Goal: Transaction & Acquisition: Download file/media

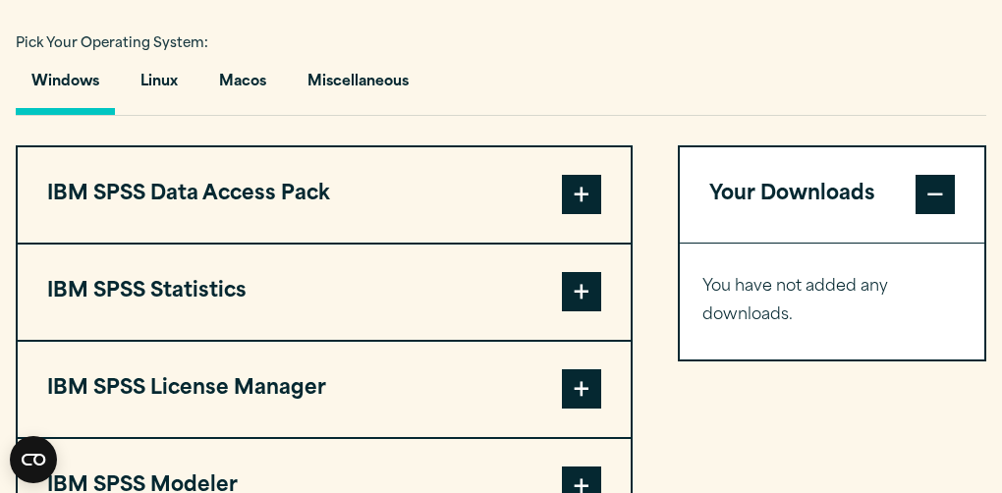
scroll to position [1386, 0]
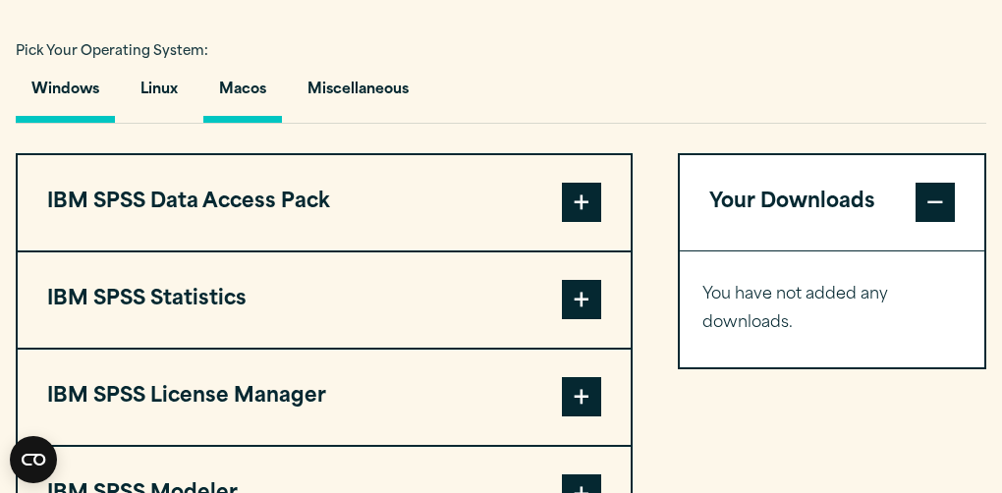
click at [233, 123] on button "Macos" at bounding box center [242, 95] width 79 height 56
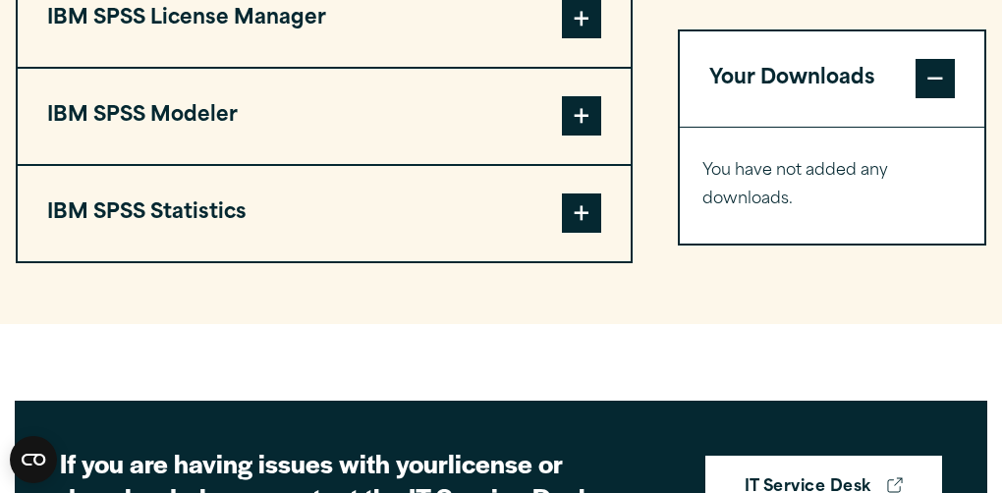
scroll to position [1595, 0]
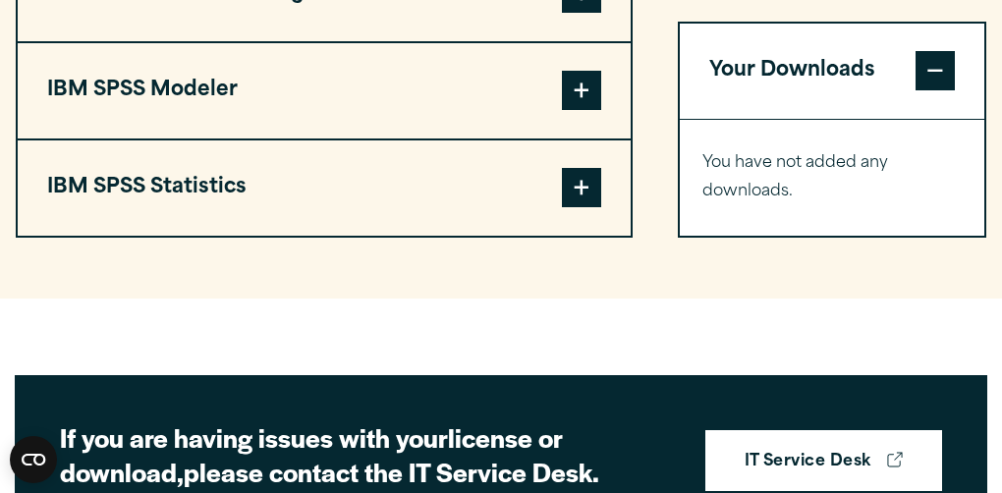
click at [491, 236] on button "IBM SPSS Statistics" at bounding box center [324, 187] width 613 height 95
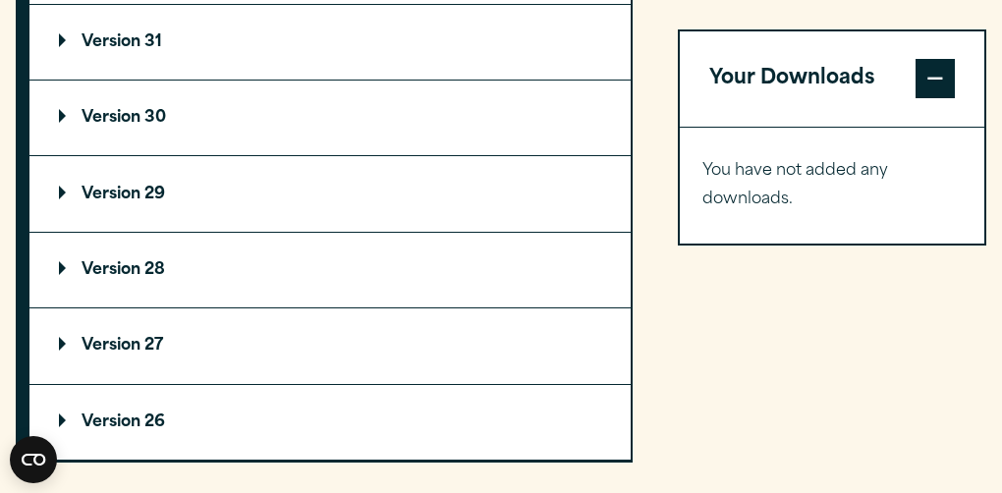
scroll to position [1848, 0]
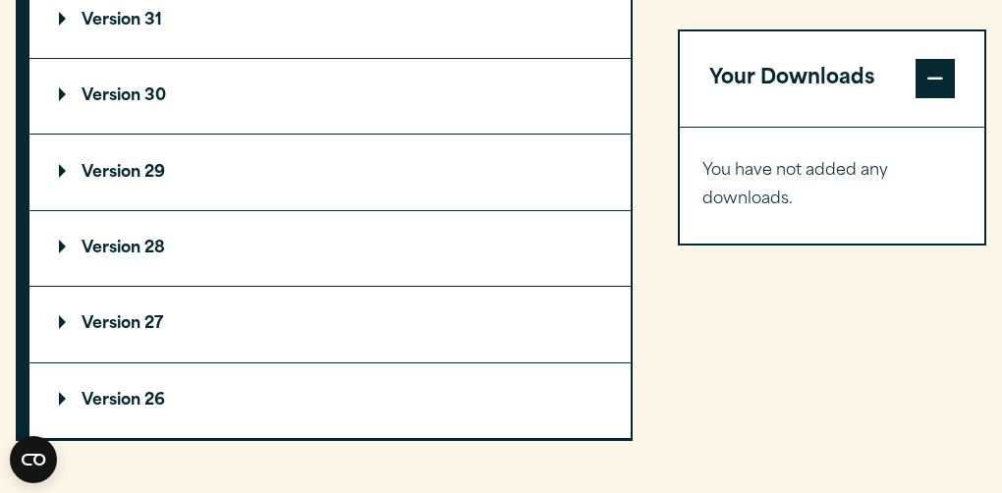
click at [404, 209] on summary "Version 29" at bounding box center [329, 172] width 601 height 75
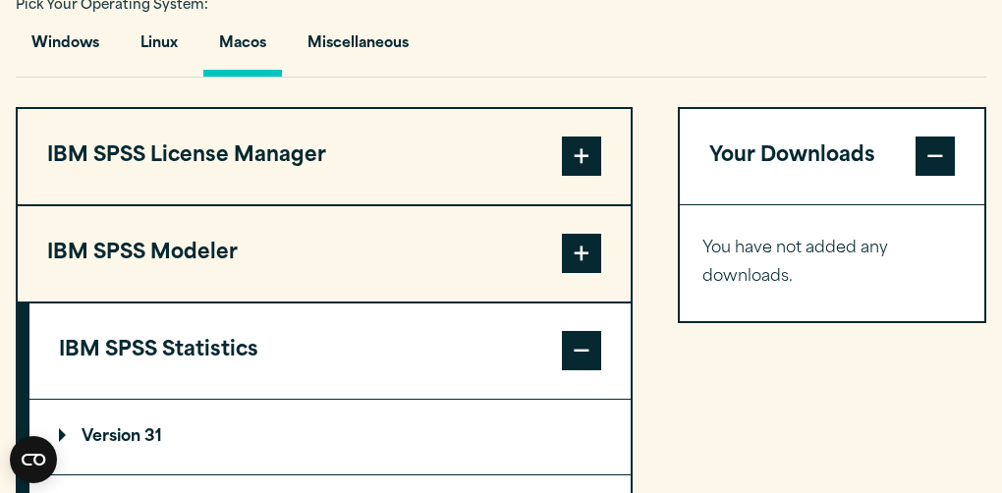
scroll to position [1443, 0]
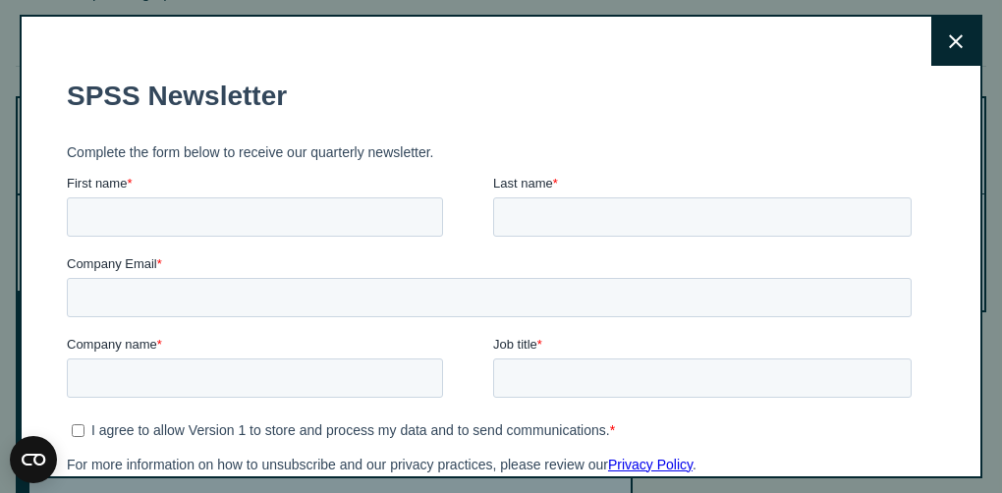
click at [950, 45] on icon at bounding box center [956, 41] width 14 height 14
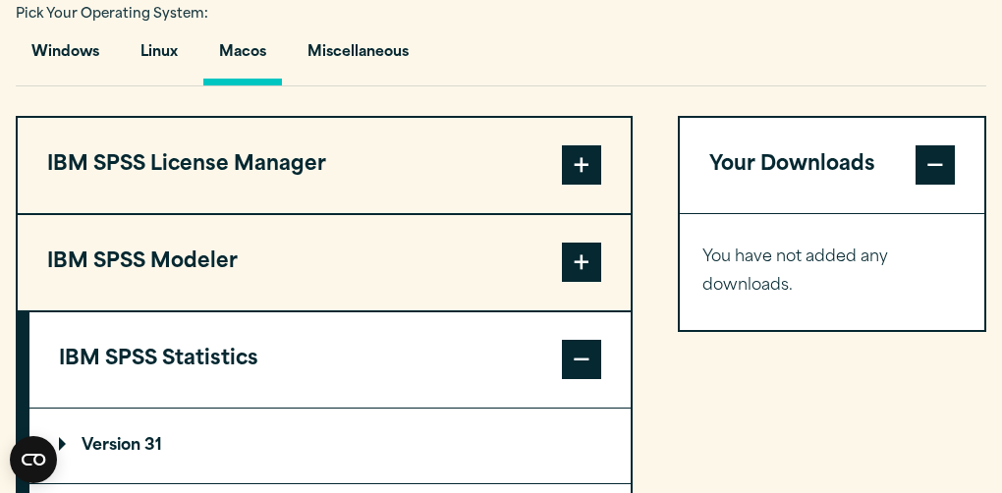
scroll to position [1425, 0]
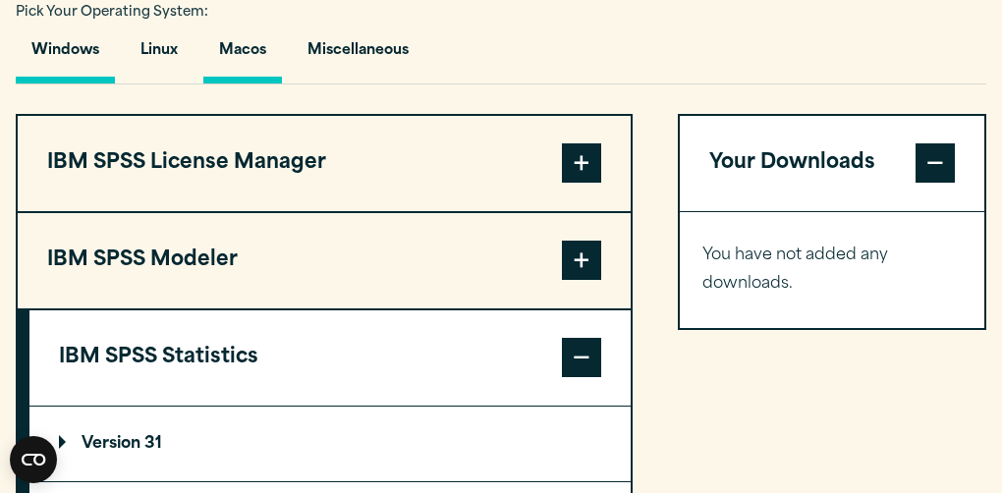
click at [63, 83] on button "Windows" at bounding box center [65, 56] width 99 height 56
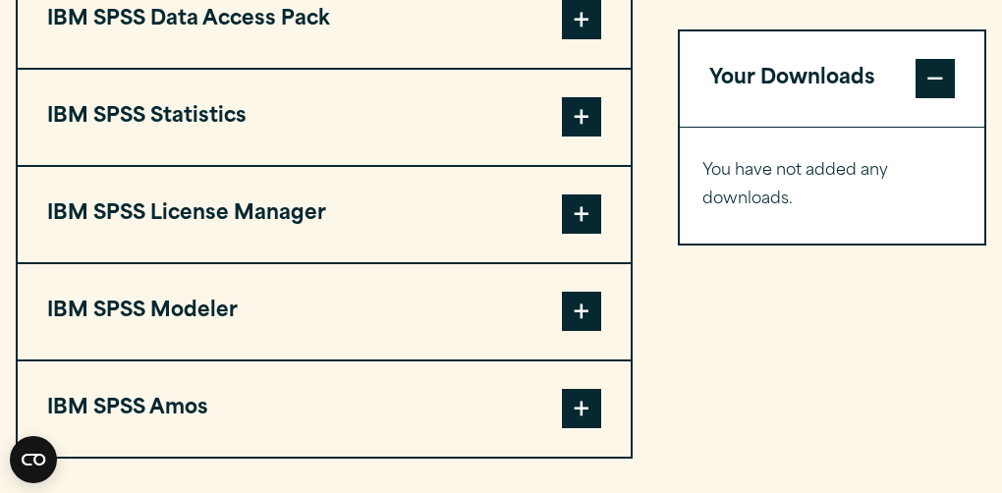
scroll to position [1569, 0]
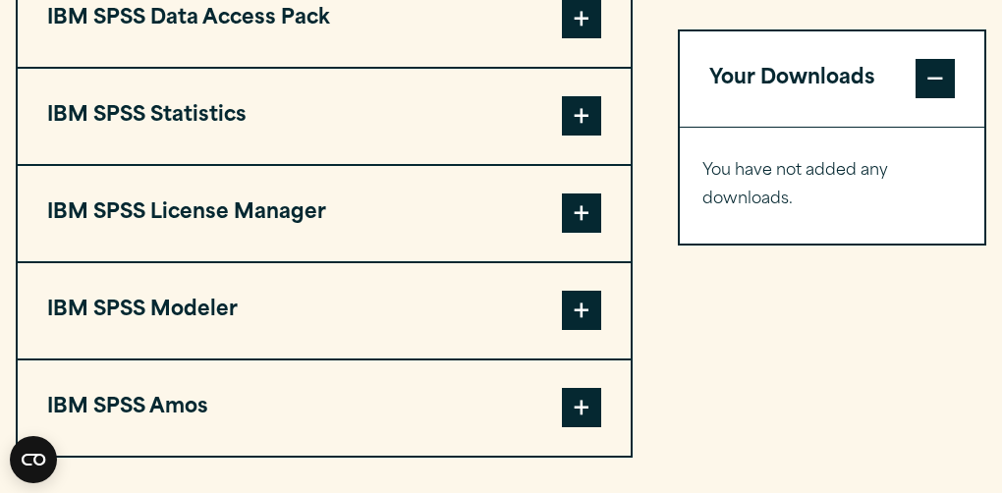
click at [330, 157] on button "IBM SPSS Statistics" at bounding box center [324, 116] width 613 height 95
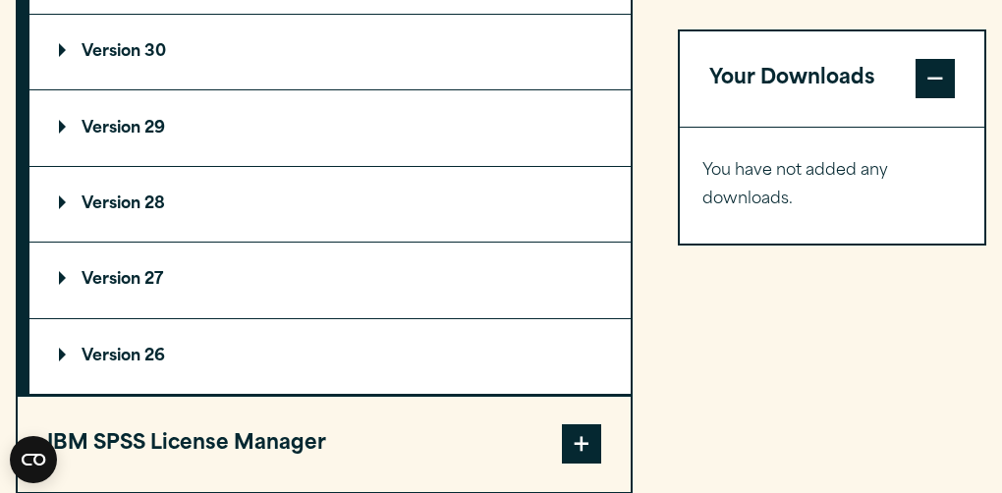
scroll to position [1821, 0]
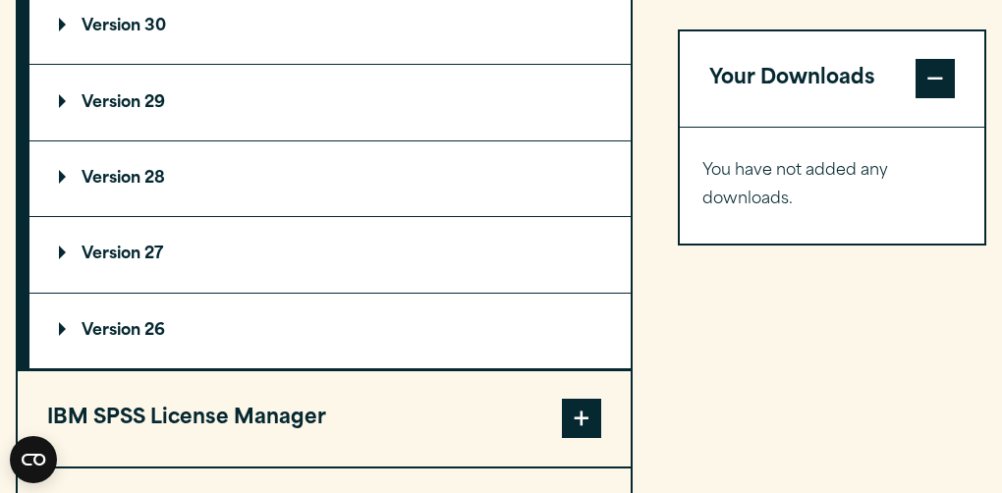
click at [330, 139] on summary "Version 29" at bounding box center [329, 102] width 601 height 75
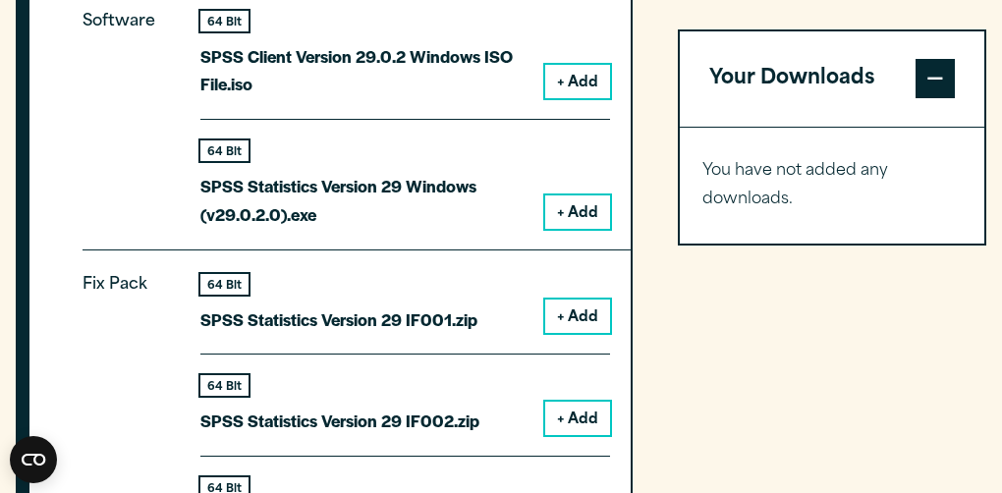
scroll to position [2076, 0]
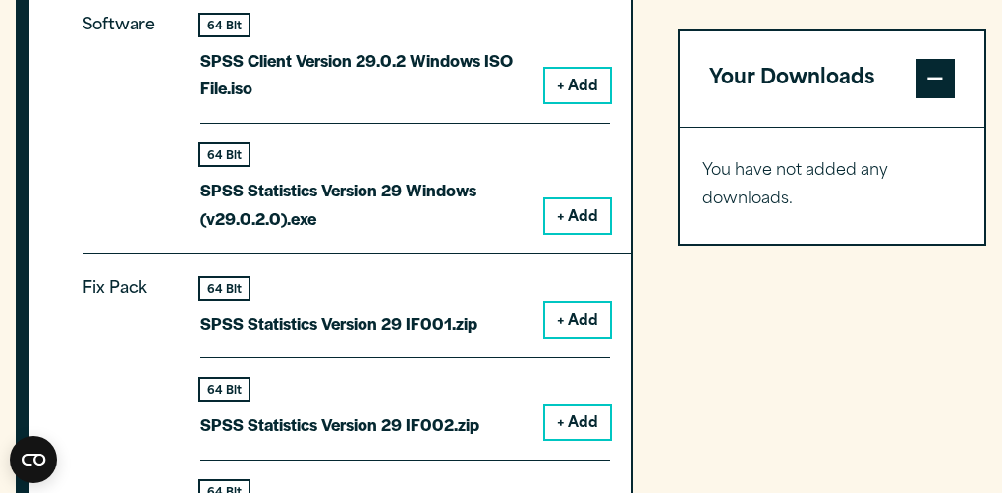
click at [565, 233] on button "+ Add" at bounding box center [577, 215] width 65 height 33
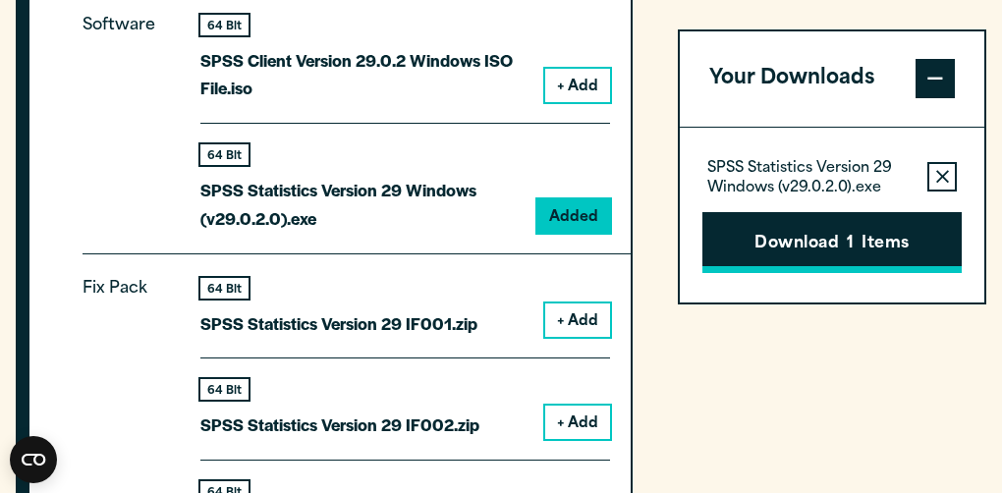
click at [845, 233] on button "Download 1 Items" at bounding box center [831, 243] width 259 height 61
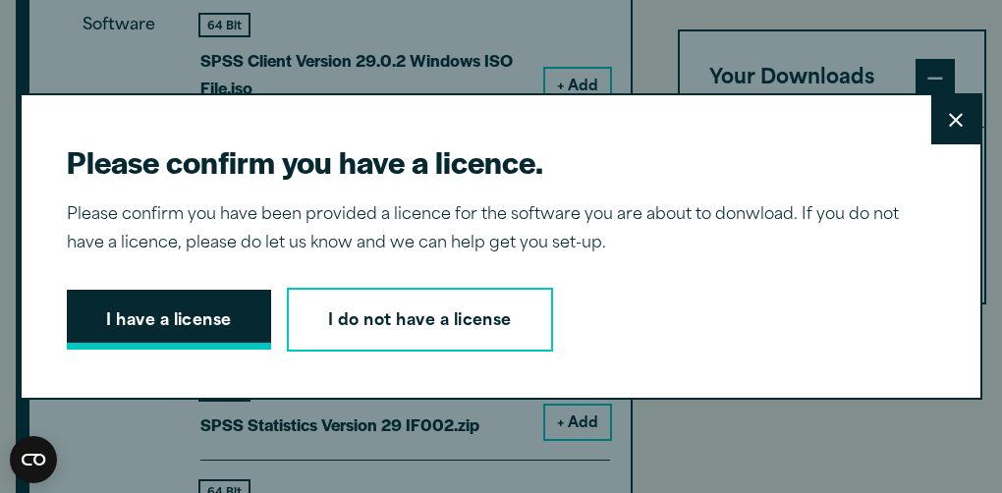
click at [131, 290] on button "I have a license" at bounding box center [169, 320] width 204 height 61
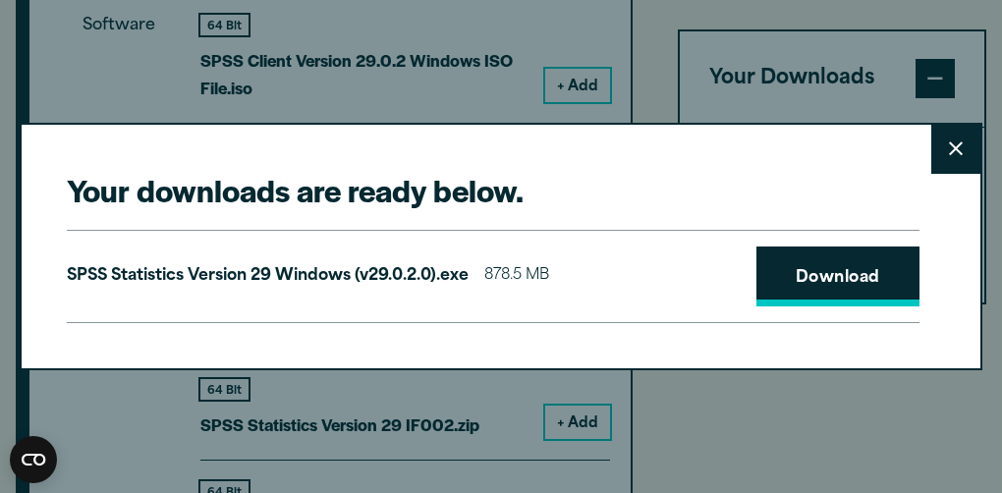
click at [856, 287] on link "Download" at bounding box center [837, 277] width 163 height 61
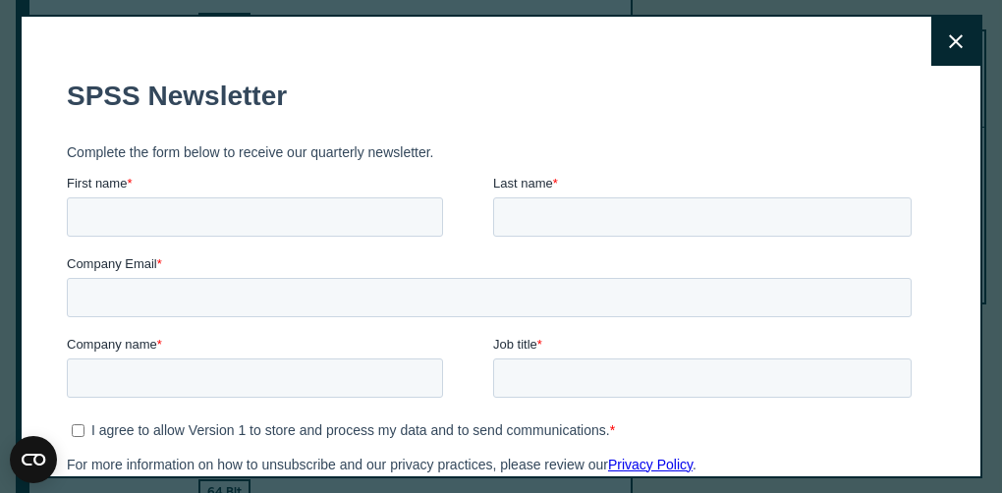
click at [971, 42] on button "Close" at bounding box center [955, 41] width 49 height 49
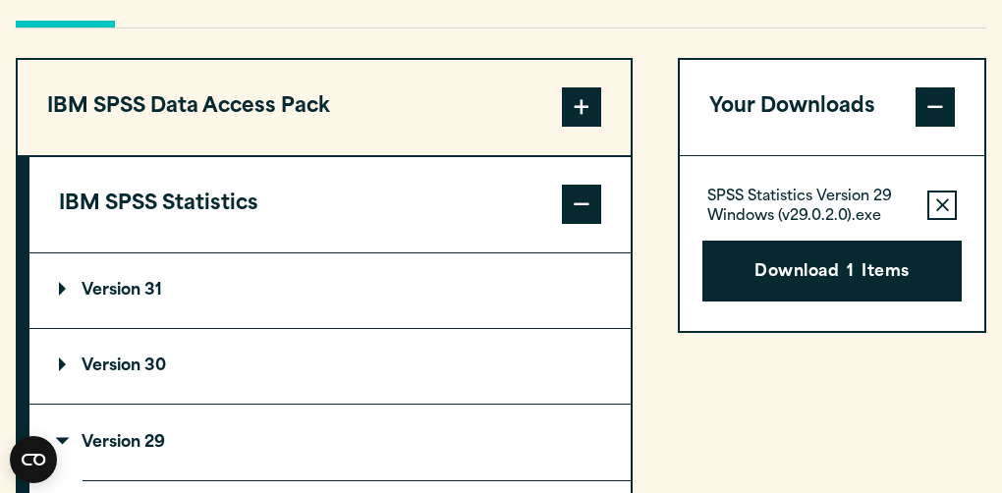
scroll to position [1480, 0]
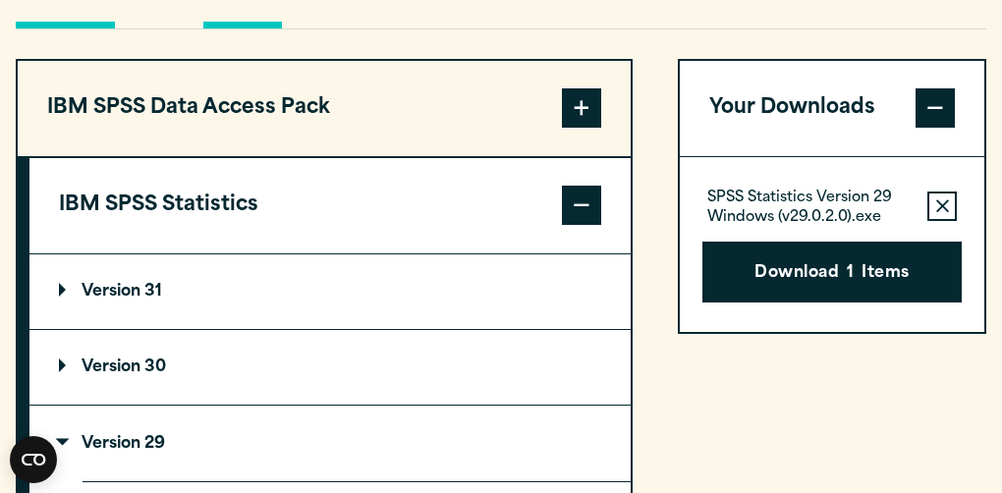
click at [246, 28] on button "Macos" at bounding box center [242, 0] width 79 height 56
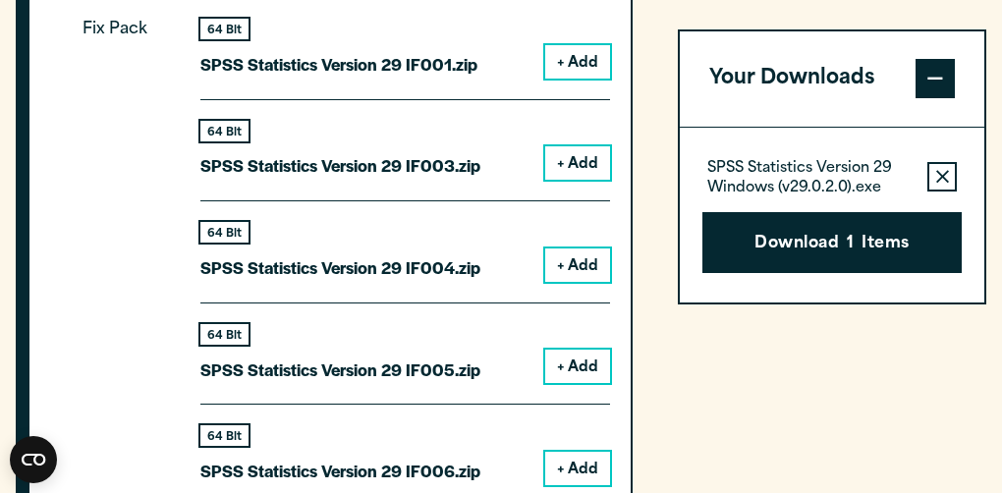
scroll to position [2066, 0]
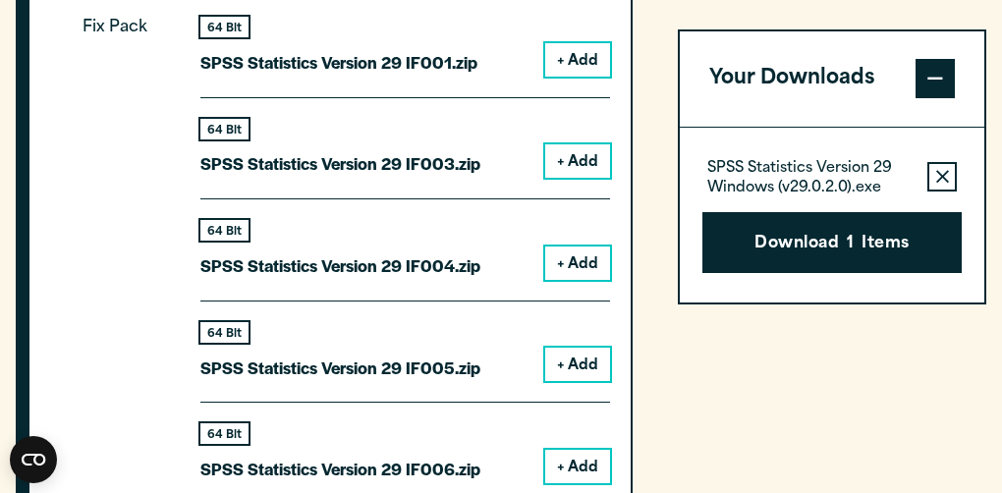
click at [573, 178] on button "+ Add" at bounding box center [577, 160] width 65 height 33
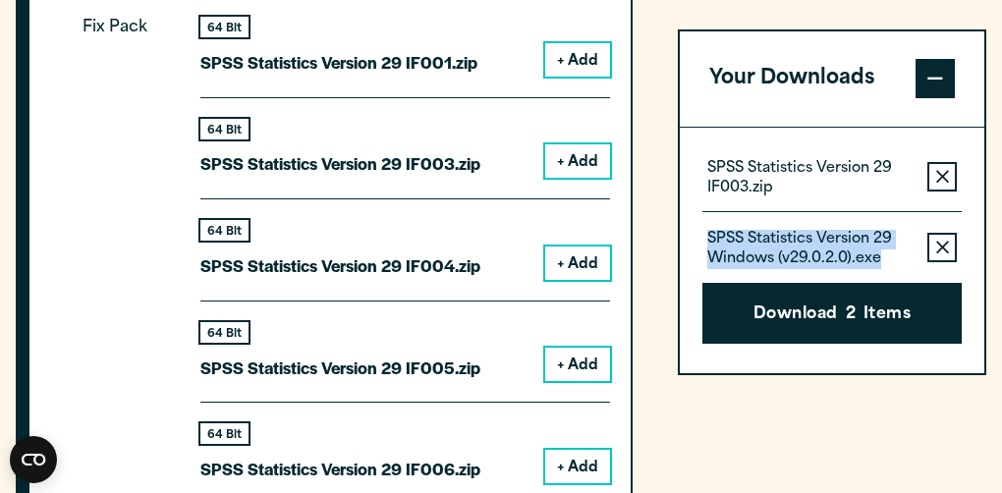
drag, startPoint x: 885, startPoint y: 263, endPoint x: 700, endPoint y: 244, distance: 185.7
click at [700, 244] on div "SPSS Statistics Version 29 IF003.zip Remove this item from your software downlo…" at bounding box center [832, 251] width 304 height 246
copy p "SPSS Statistics Version 29 Windows (v29.0.2.0).exe"
click at [945, 255] on button "Remove this item from your software download list" at bounding box center [941, 247] width 29 height 29
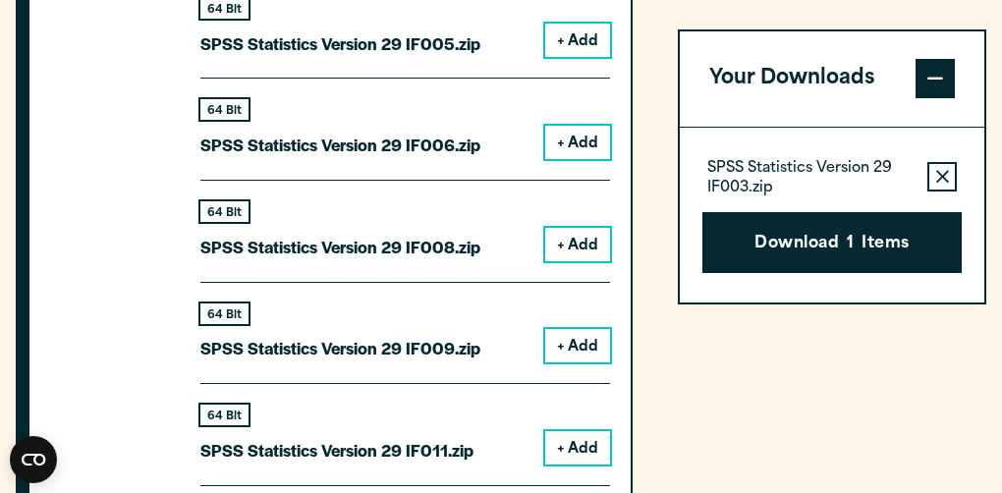
scroll to position [2504, 0]
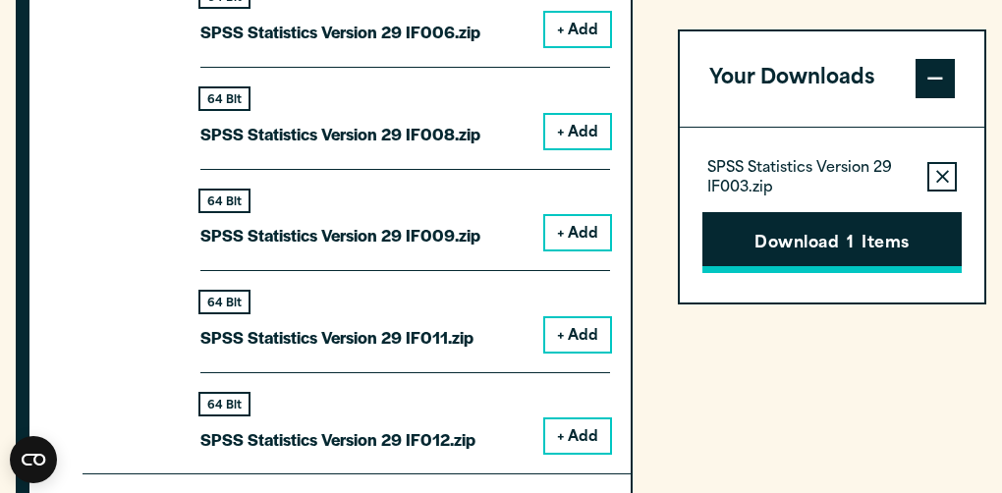
click at [875, 245] on button "Download 1 Items" at bounding box center [831, 243] width 259 height 61
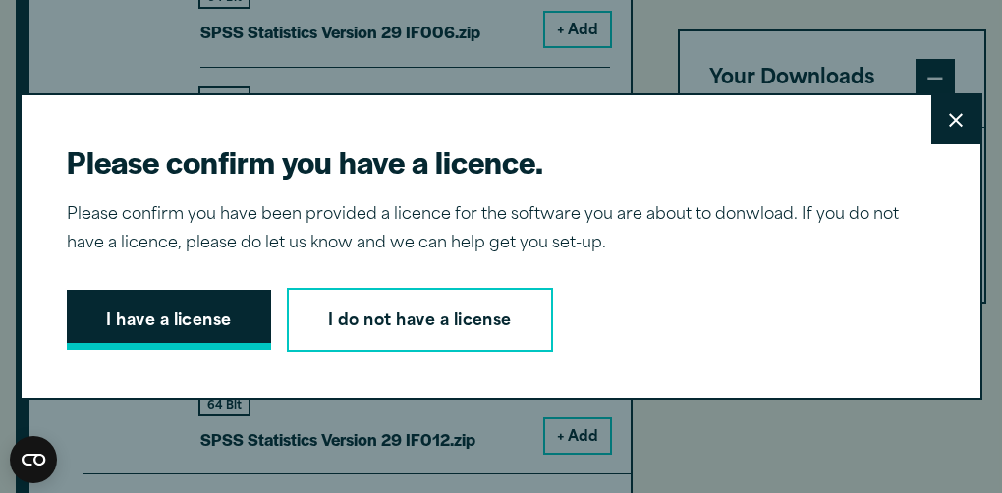
click at [189, 320] on button "I have a license" at bounding box center [169, 320] width 204 height 61
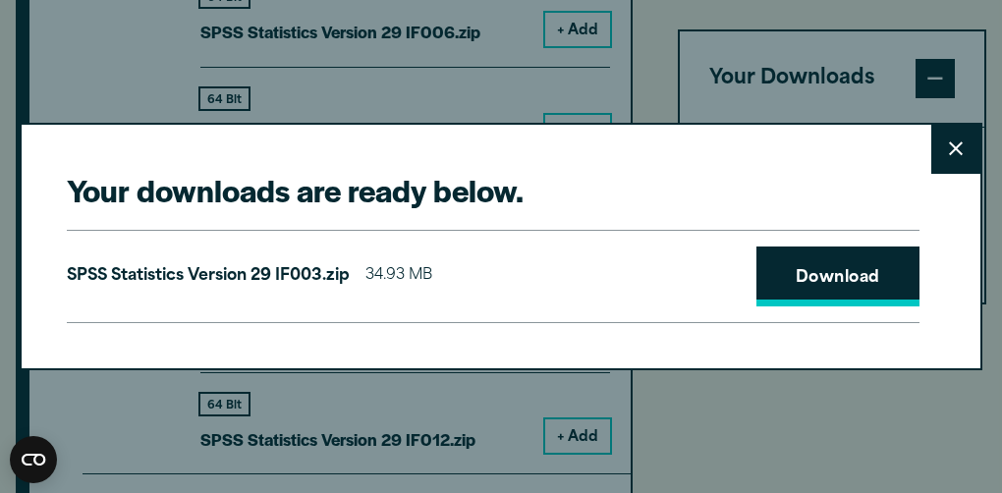
click at [834, 288] on link "Download" at bounding box center [837, 277] width 163 height 61
